Goal: Find specific page/section: Find specific page/section

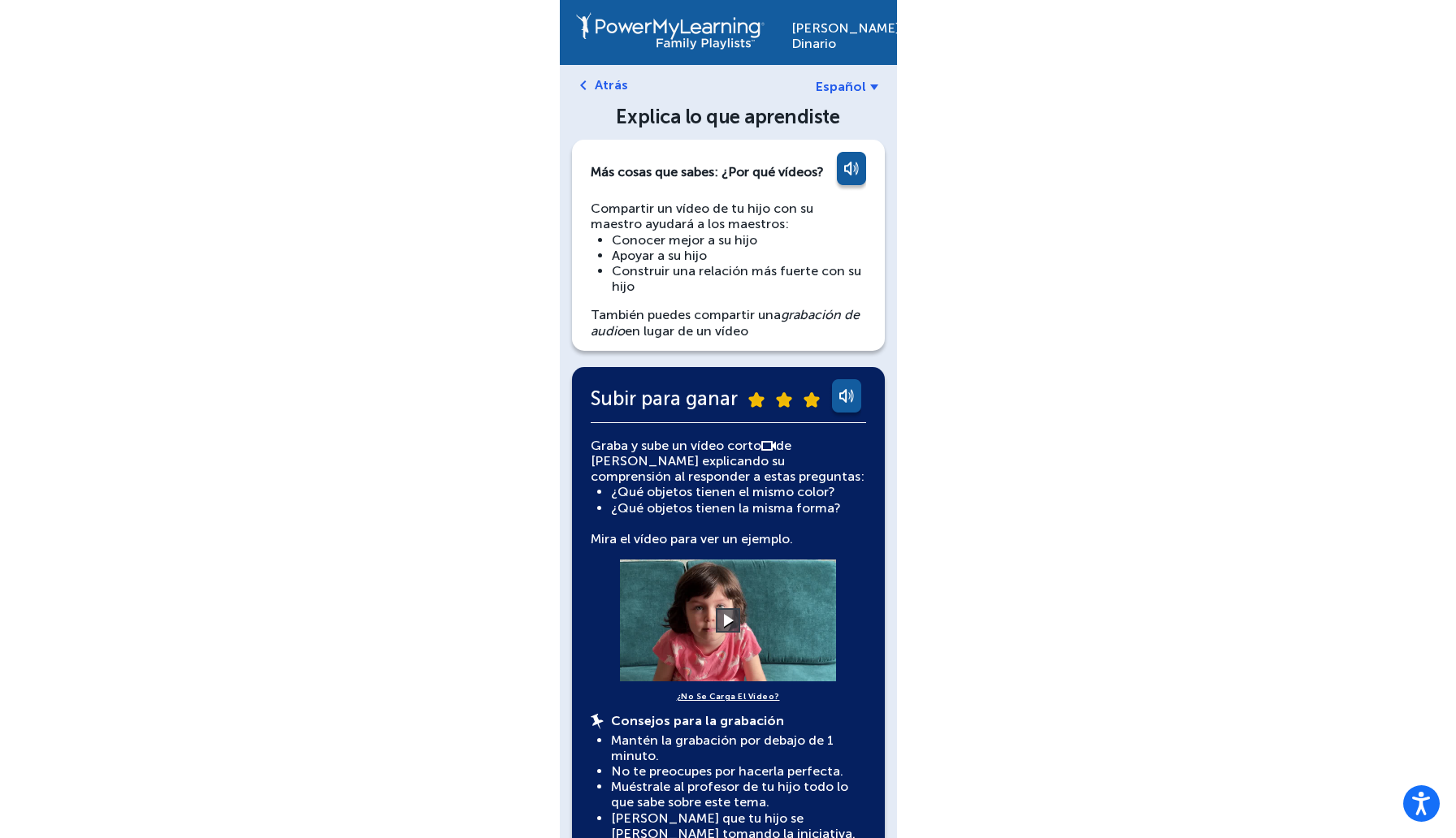
click at [584, 81] on img at bounding box center [583, 85] width 6 height 10
click at [600, 85] on link "Atrás" at bounding box center [611, 84] width 34 height 15
